Goal: Navigation & Orientation: Find specific page/section

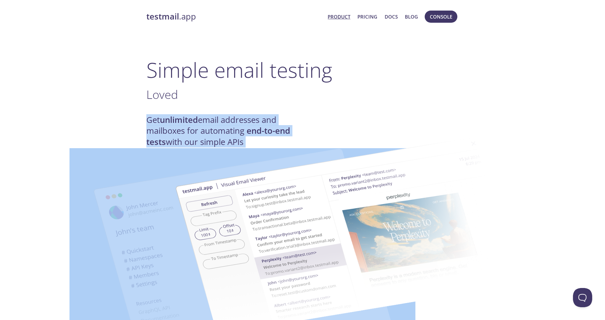
drag, startPoint x: 148, startPoint y: 123, endPoint x: 263, endPoint y: 128, distance: 114.8
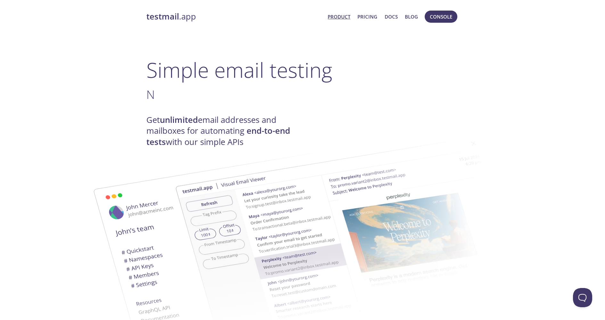
click at [264, 92] on h3 "N ." at bounding box center [302, 94] width 313 height 14
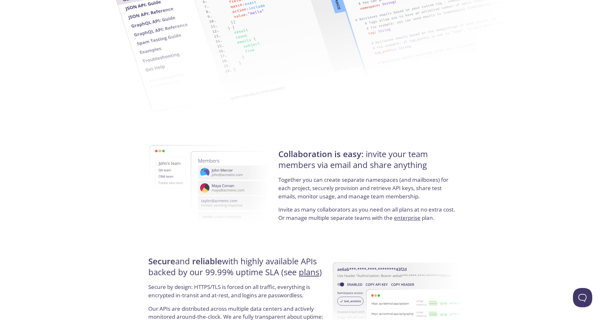
scroll to position [1144, 0]
